Goal: Task Accomplishment & Management: Complete application form

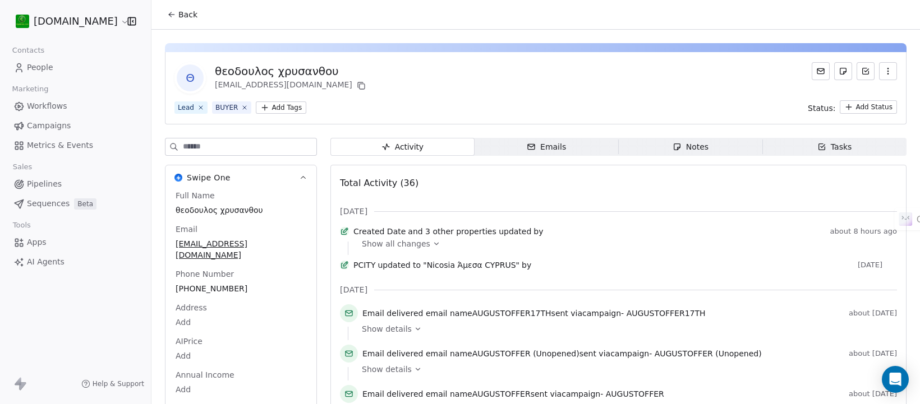
click at [31, 65] on span "People" at bounding box center [40, 68] width 26 height 12
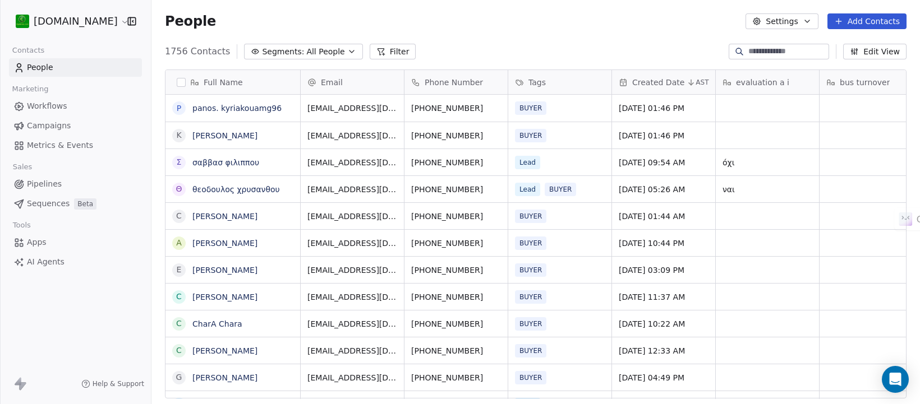
scroll to position [346, 758]
click at [871, 17] on button "Add Contacts" at bounding box center [866, 21] width 79 height 16
click at [854, 41] on span "Create new contact" at bounding box center [872, 46] width 77 height 12
click at [233, 105] on textarea "**********" at bounding box center [233, 112] width 134 height 35
click at [632, 24] on html "[DOMAIN_NAME] Contacts People Marketing Workflows Campaigns Metrics & Events Sa…" at bounding box center [460, 202] width 920 height 404
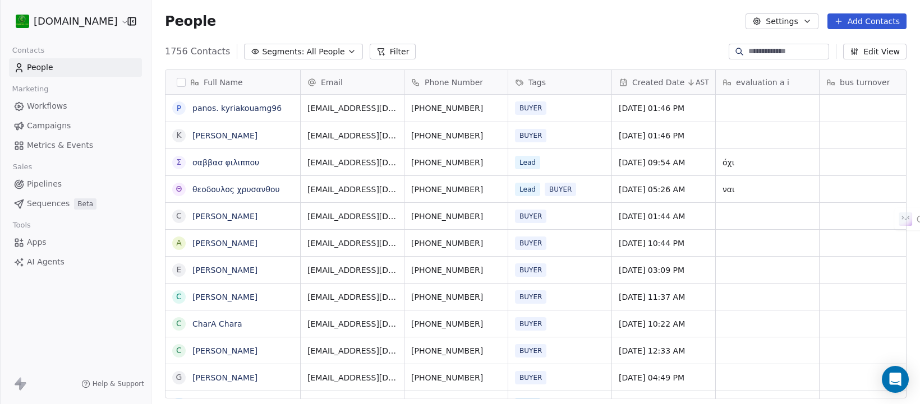
click at [853, 21] on button "Add Contacts" at bounding box center [866, 21] width 79 height 16
drag, startPoint x: 878, startPoint y: 47, endPoint x: 808, endPoint y: 57, distance: 70.4
click at [878, 46] on span "Create new contact" at bounding box center [872, 46] width 77 height 12
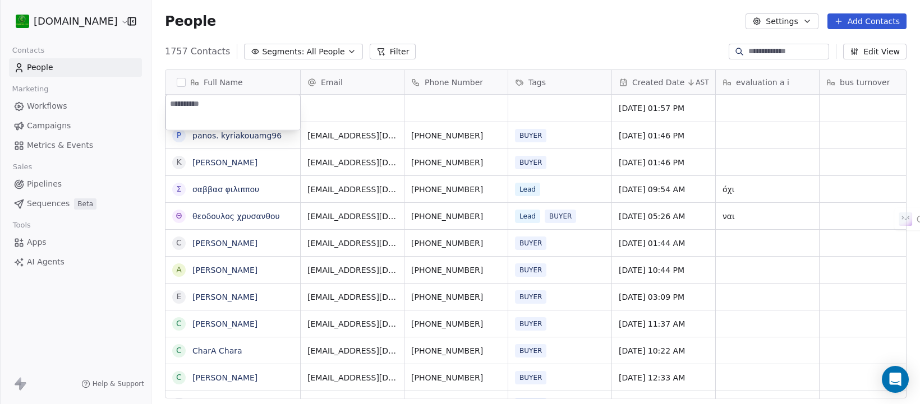
type textarea "**********"
click at [346, 114] on html "[DOMAIN_NAME] Contacts People Marketing Workflows Campaigns Metrics & Events Sa…" at bounding box center [460, 202] width 920 height 404
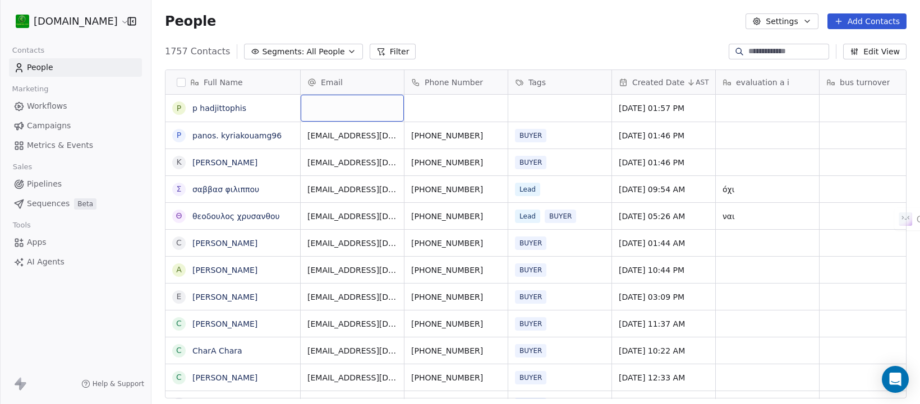
click at [343, 107] on div "grid" at bounding box center [352, 108] width 103 height 27
type input "**********"
click at [468, 45] on html "[DOMAIN_NAME] Contacts People Marketing Workflows Campaigns Metrics & Events Sa…" at bounding box center [460, 202] width 920 height 404
click at [460, 101] on div "grid" at bounding box center [455, 108] width 103 height 27
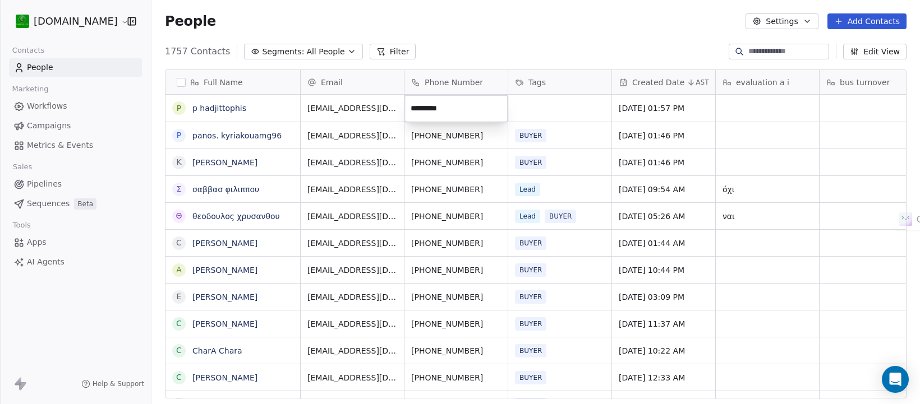
click at [424, 105] on input "*********" at bounding box center [456, 109] width 99 height 22
click at [422, 108] on input "*********" at bounding box center [456, 109] width 99 height 22
click at [410, 104] on input "********" at bounding box center [456, 109] width 99 height 22
type input "**********"
click at [565, 102] on html "[DOMAIN_NAME] Contacts People Marketing Workflows Campaigns Metrics & Events Sa…" at bounding box center [460, 202] width 920 height 404
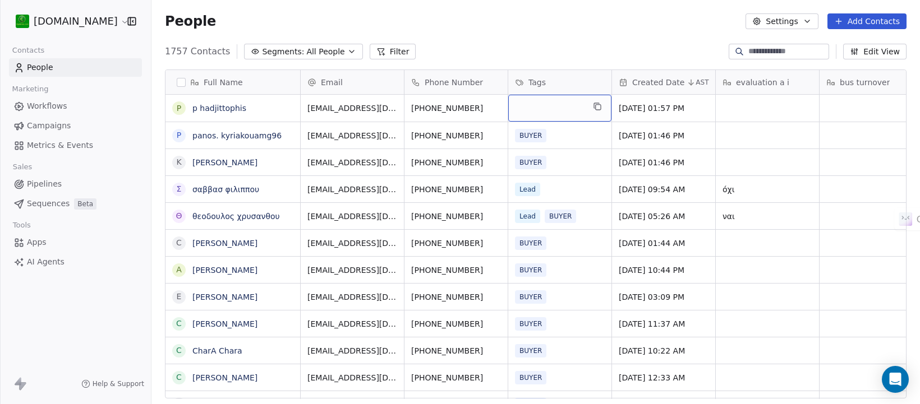
click at [564, 107] on div "grid" at bounding box center [559, 108] width 103 height 27
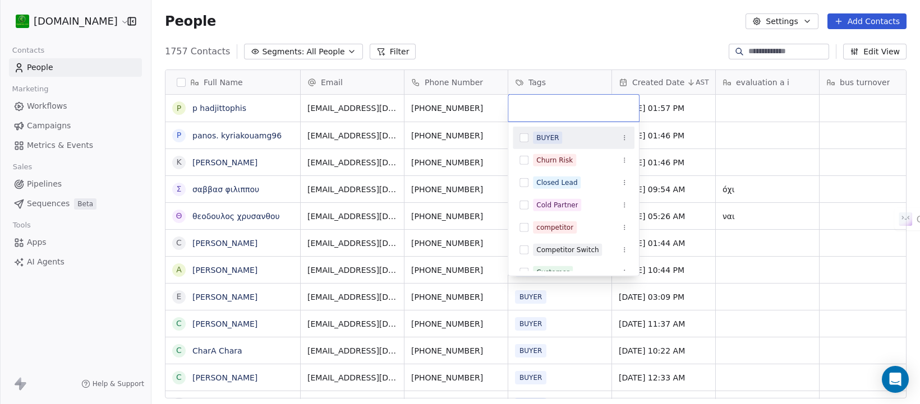
click at [549, 135] on div "BUYER" at bounding box center [547, 138] width 22 height 10
click at [571, 26] on html "[DOMAIN_NAME] Contacts People Marketing Workflows Campaigns Metrics & Events Sa…" at bounding box center [460, 202] width 920 height 404
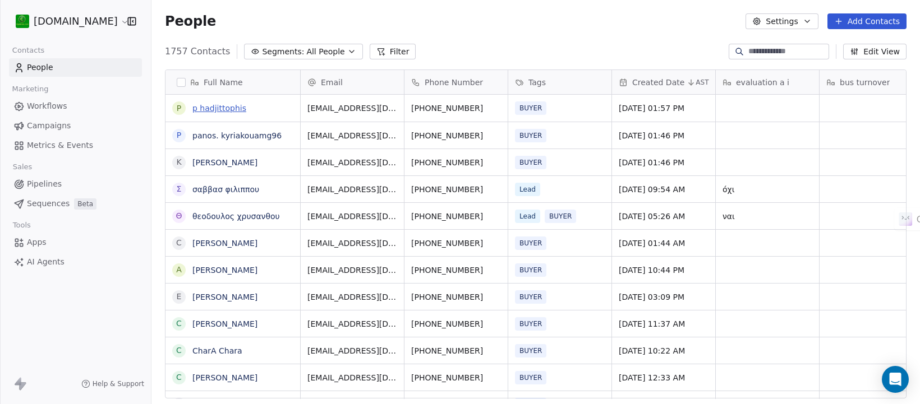
click at [226, 104] on link "p hadjittophis" at bounding box center [219, 108] width 54 height 9
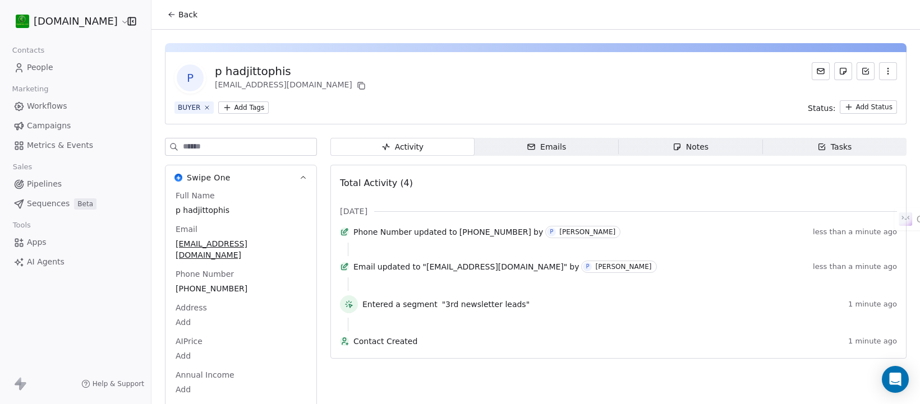
scroll to position [15, 0]
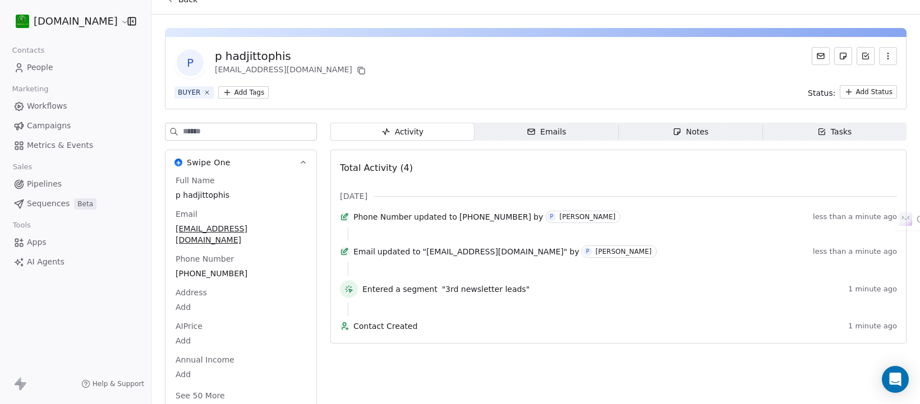
click at [211, 386] on button "See 50 More" at bounding box center [200, 396] width 63 height 20
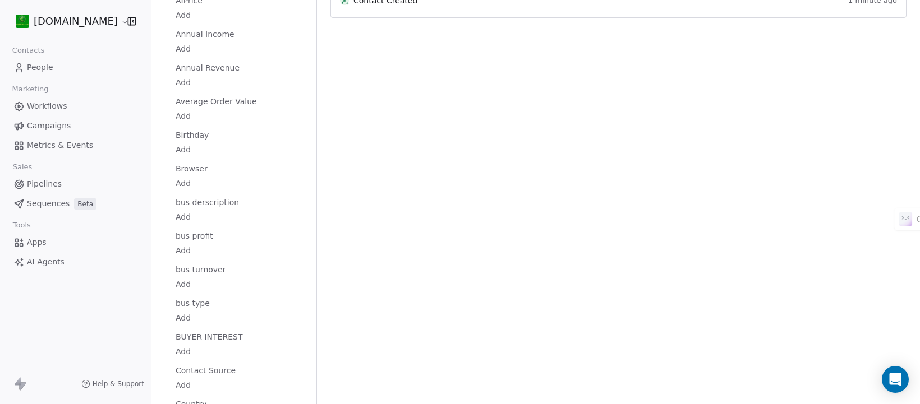
scroll to position [366, 0]
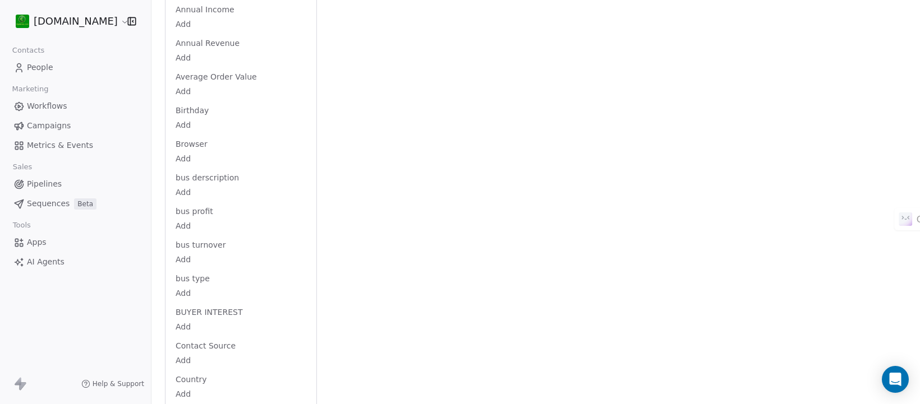
click at [187, 310] on html "[DOMAIN_NAME] Contacts People Marketing Workflows Campaigns Metrics & Events Sa…" at bounding box center [460, 202] width 920 height 404
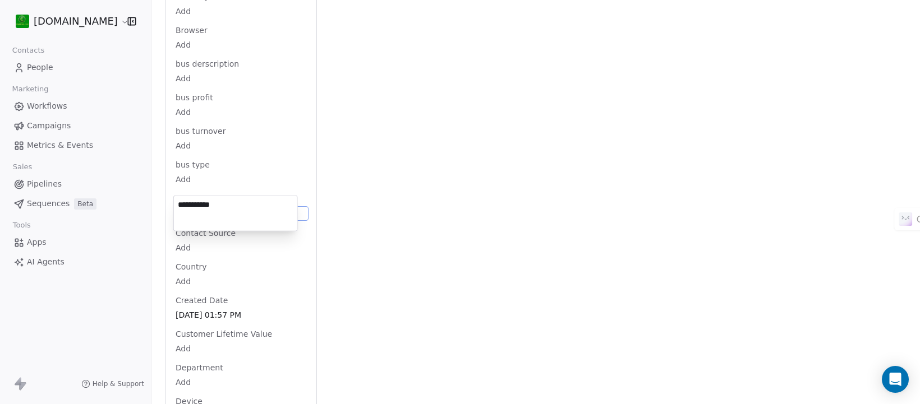
type textarea "**********"
click at [315, 195] on html "[DOMAIN_NAME] Contacts People Marketing Workflows Campaigns Metrics & Events Sa…" at bounding box center [460, 202] width 920 height 404
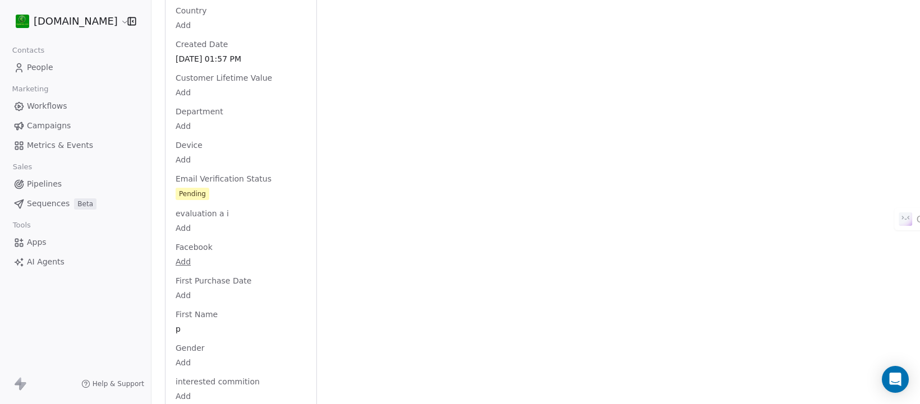
scroll to position [760, 0]
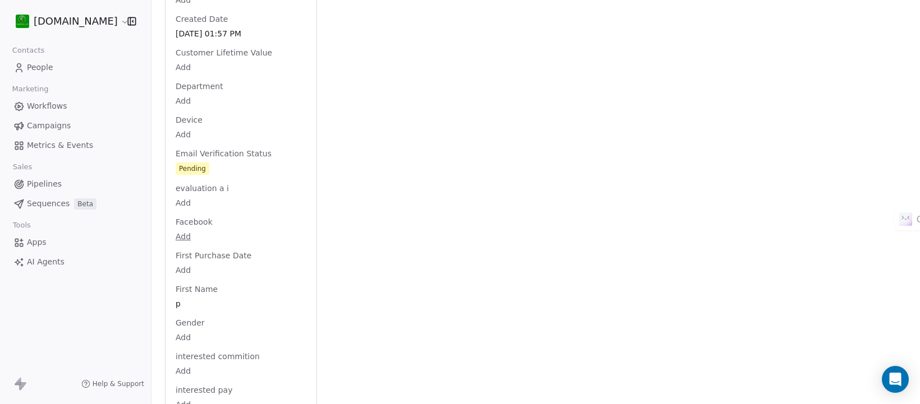
click at [217, 160] on div "Full Name p hadjittophis Email [EMAIL_ADDRESS][DOMAIN_NAME] Phone Number [PHONE…" at bounding box center [240, 376] width 135 height 1892
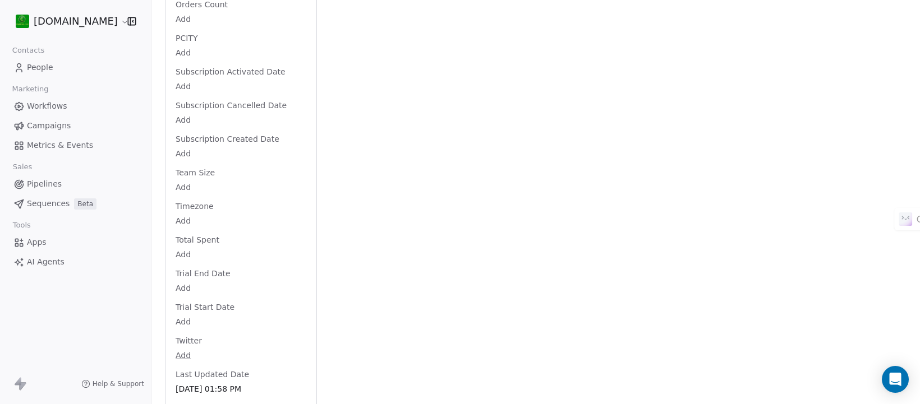
scroll to position [1627, 0]
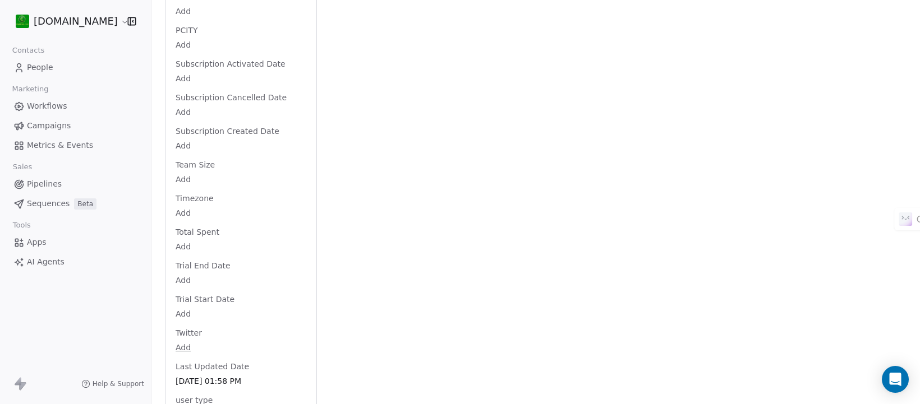
click at [35, 65] on span "People" at bounding box center [40, 68] width 26 height 12
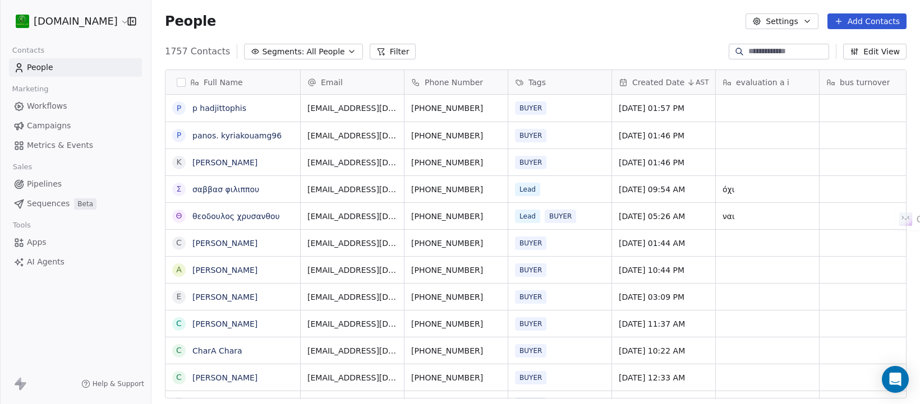
scroll to position [346, 758]
click at [234, 161] on link "[PERSON_NAME]" at bounding box center [224, 162] width 65 height 9
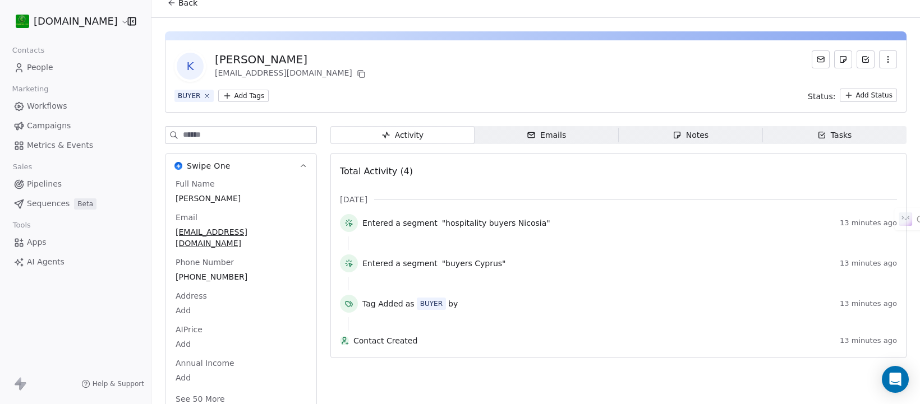
scroll to position [15, 0]
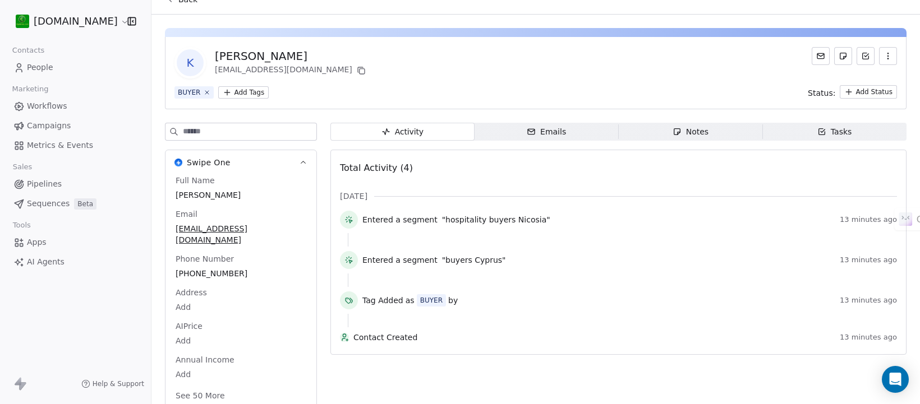
click at [208, 386] on button "See 50 More" at bounding box center [200, 396] width 63 height 20
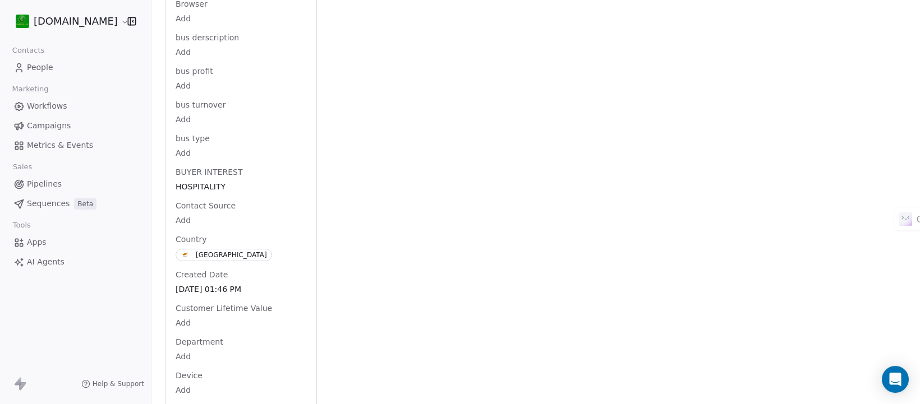
scroll to position [548, 0]
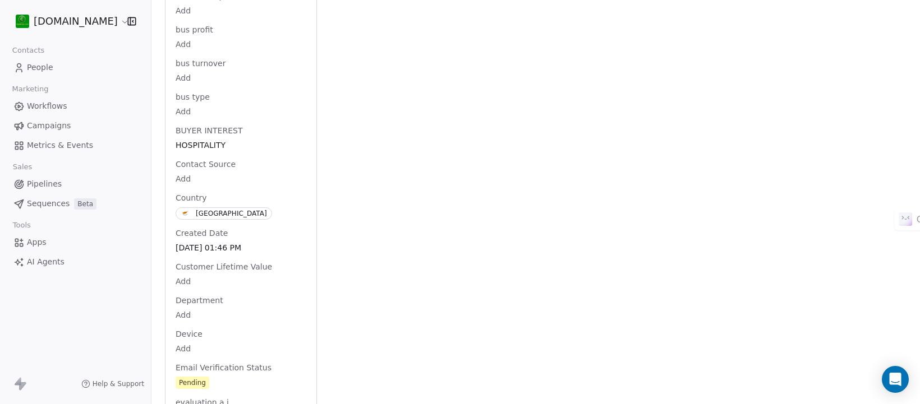
click at [253, 208] on span "[GEOGRAPHIC_DATA]" at bounding box center [241, 214] width 130 height 13
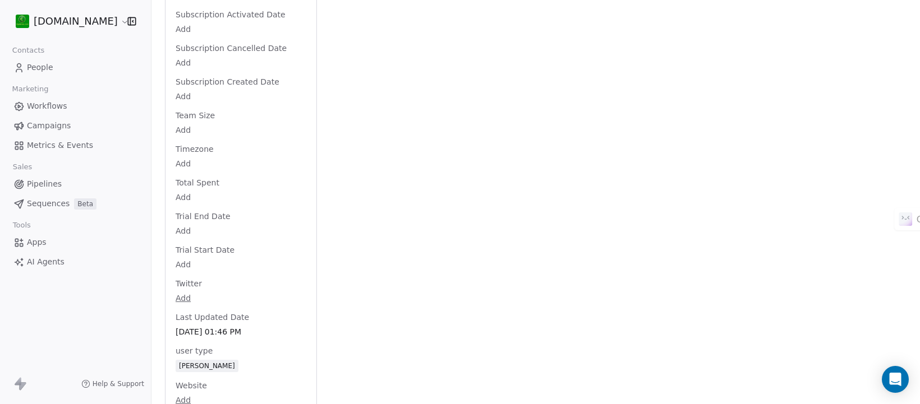
scroll to position [1681, 0]
click at [25, 17] on html "[DOMAIN_NAME] Contacts People Marketing Workflows Campaigns Metrics & Events Sa…" at bounding box center [460, 202] width 920 height 404
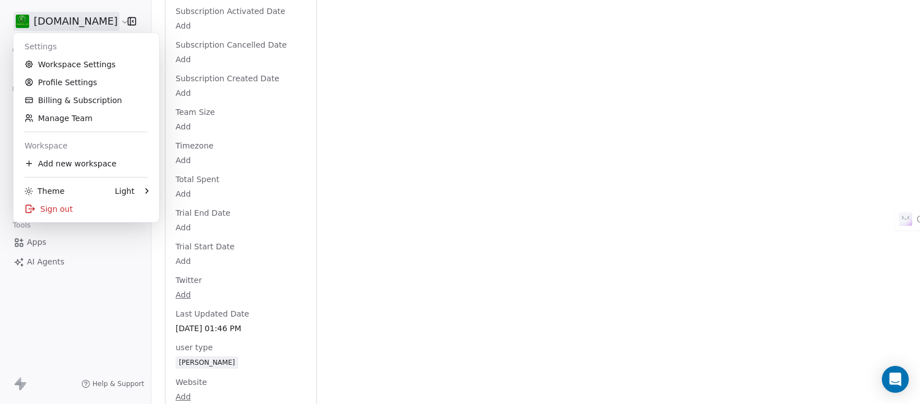
scroll to position [1679, 0]
click at [38, 16] on html "[DOMAIN_NAME] Contacts People Marketing Workflows Campaigns Metrics & Events Sa…" at bounding box center [460, 202] width 920 height 404
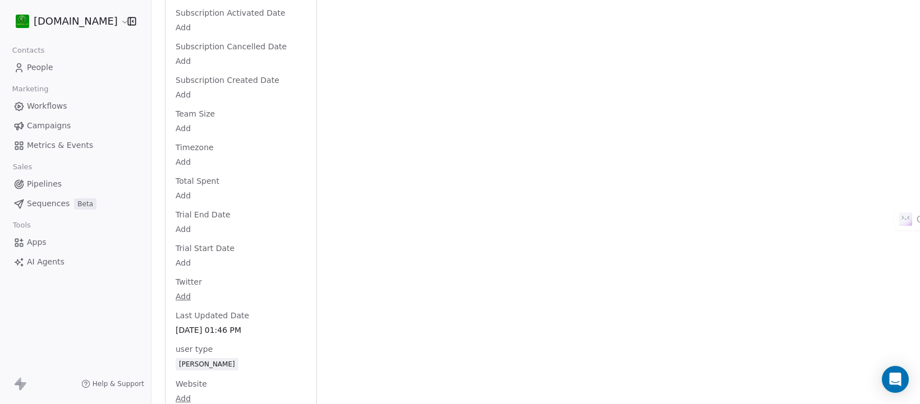
click at [46, 66] on span "People" at bounding box center [40, 68] width 26 height 12
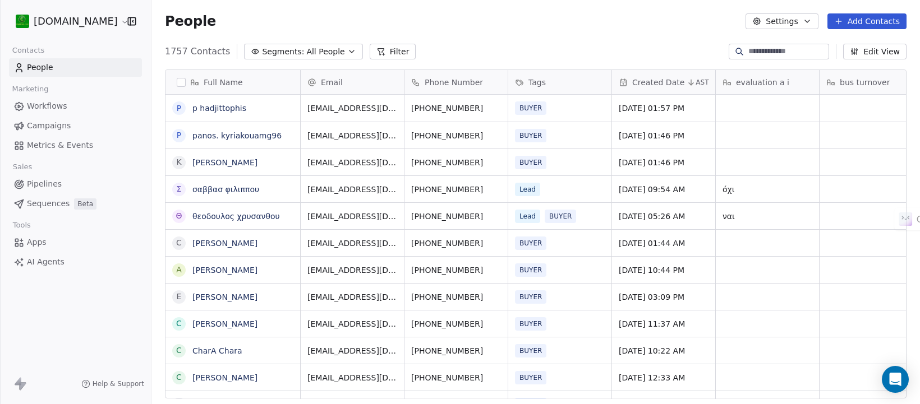
scroll to position [346, 758]
click at [232, 104] on link "p hadjittophis" at bounding box center [219, 108] width 54 height 9
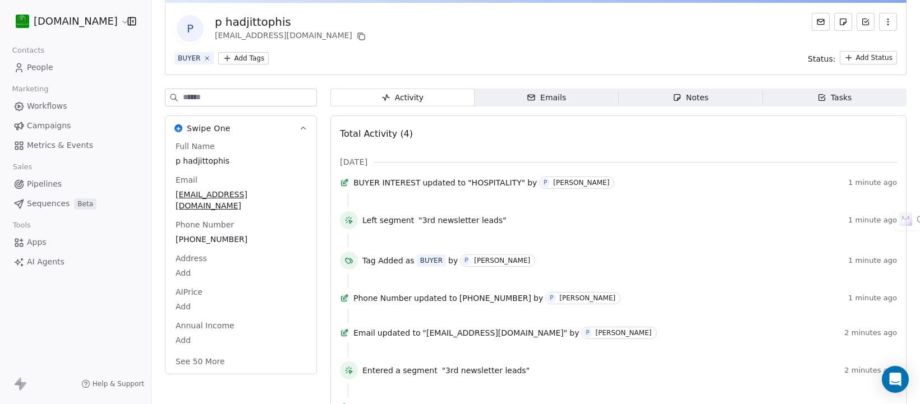
scroll to position [100, 0]
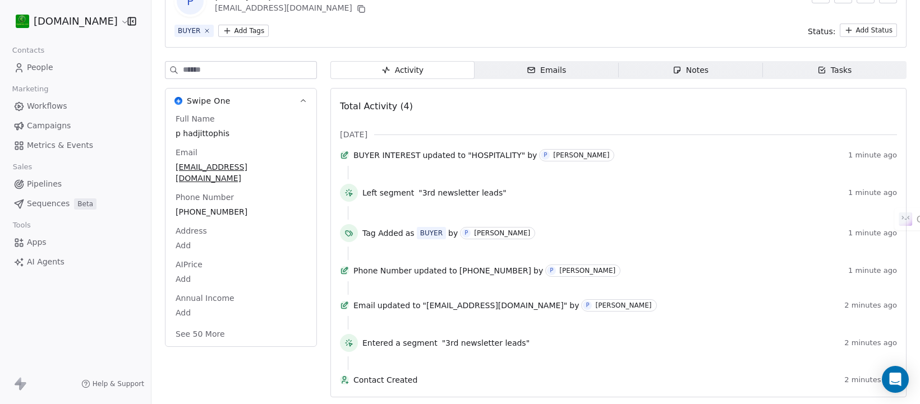
click at [226, 324] on button "See 50 More" at bounding box center [200, 334] width 63 height 20
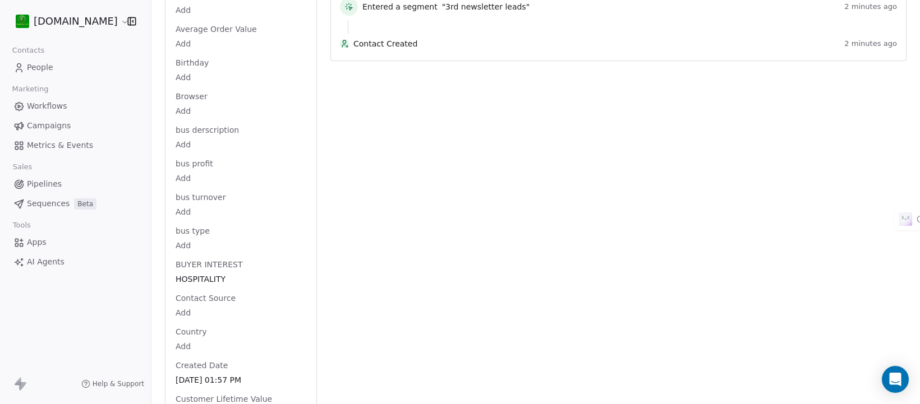
scroll to position [450, 0]
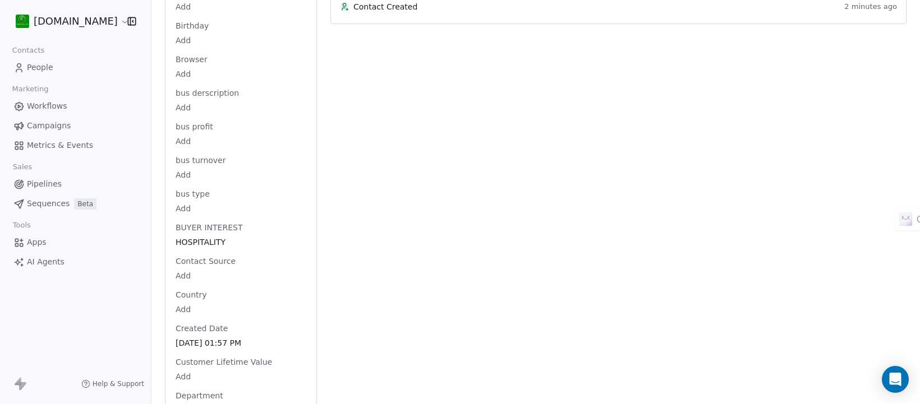
click at [209, 293] on html "[DOMAIN_NAME] Contacts People Marketing Workflows Campaigns Metrics & Events Sa…" at bounding box center [460, 202] width 920 height 404
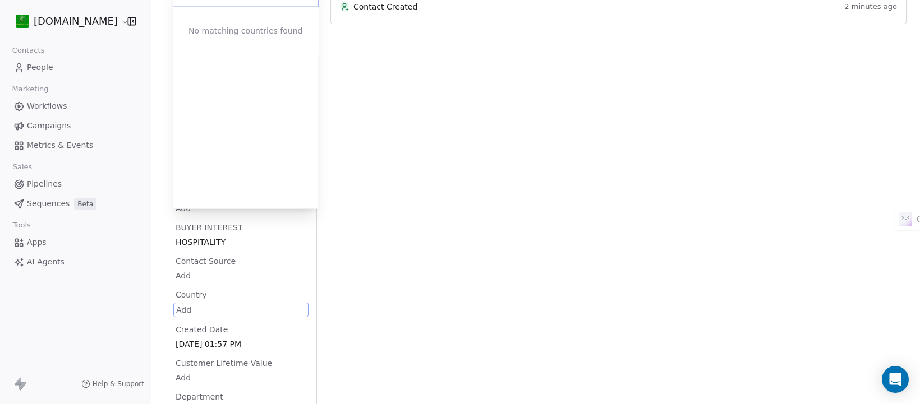
scroll to position [547, 0]
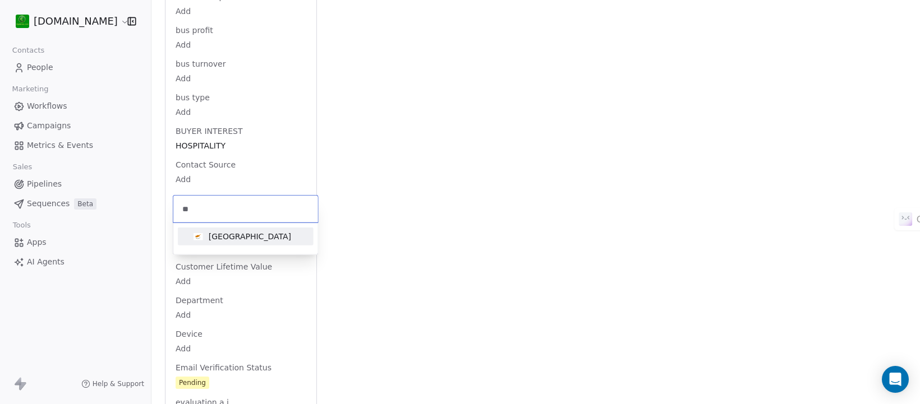
type input "**"
click at [237, 234] on span "[GEOGRAPHIC_DATA]" at bounding box center [242, 237] width 107 height 12
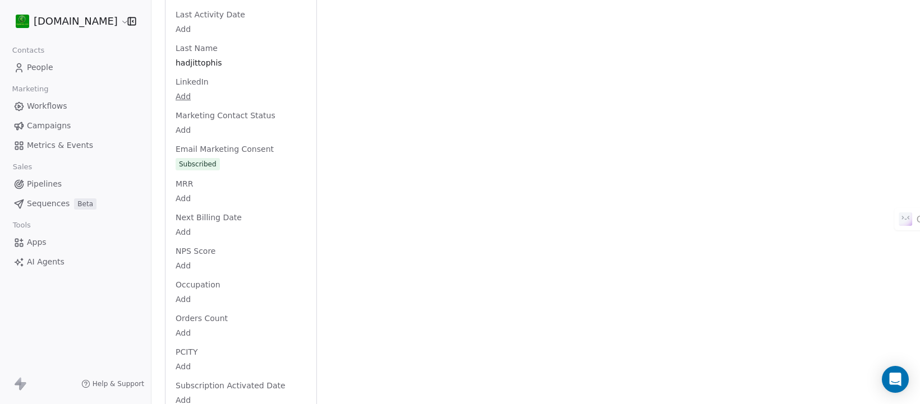
scroll to position [1318, 0]
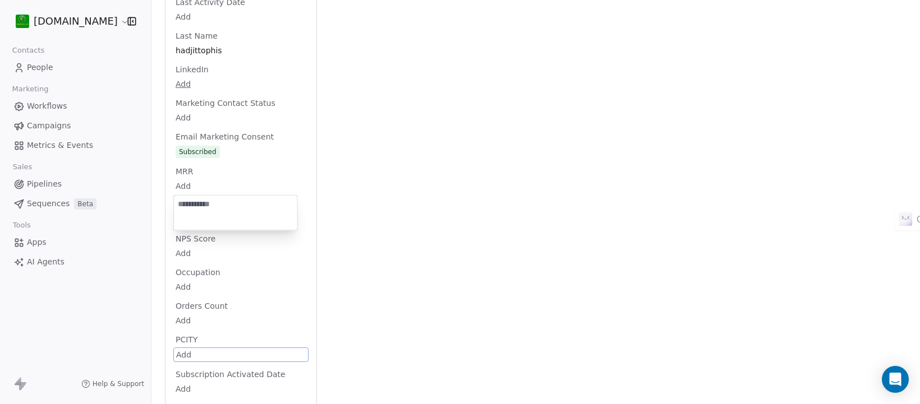
click at [206, 340] on html "[DOMAIN_NAME] Contacts People Marketing Workflows Campaigns Metrics & Events Sa…" at bounding box center [460, 202] width 920 height 404
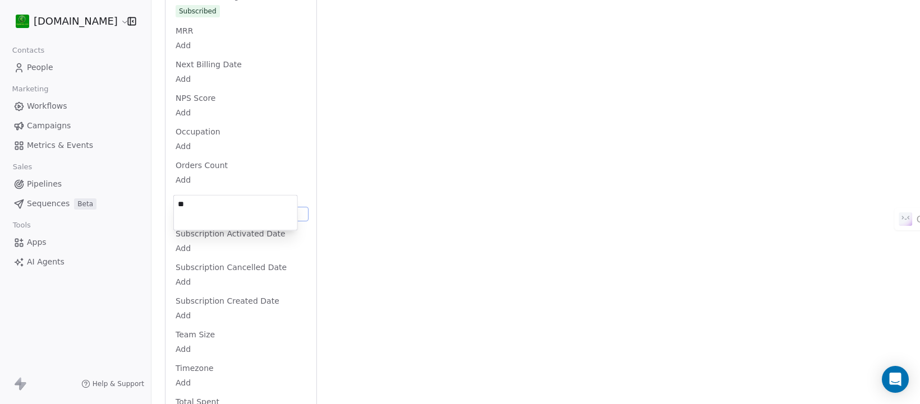
type textarea "*"
type textarea "*******"
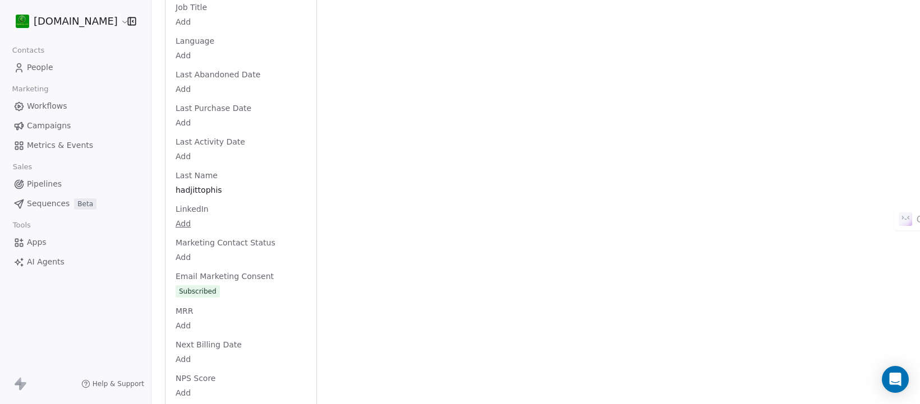
click at [38, 62] on span "People" at bounding box center [40, 68] width 26 height 12
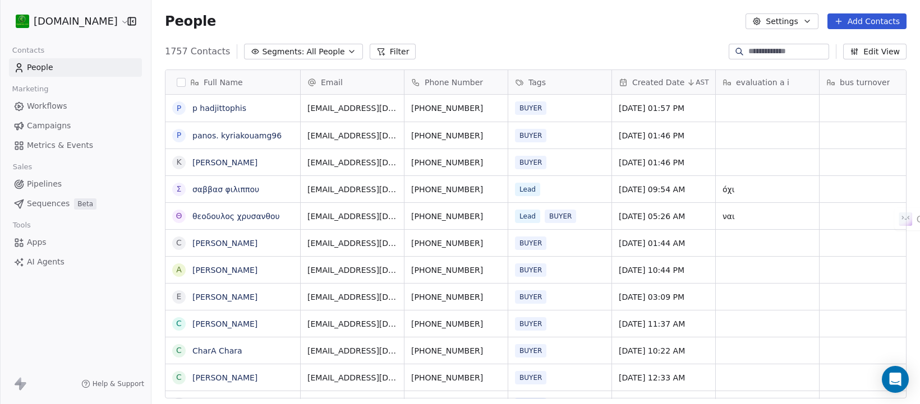
scroll to position [346, 758]
